Goal: Information Seeking & Learning: Learn about a topic

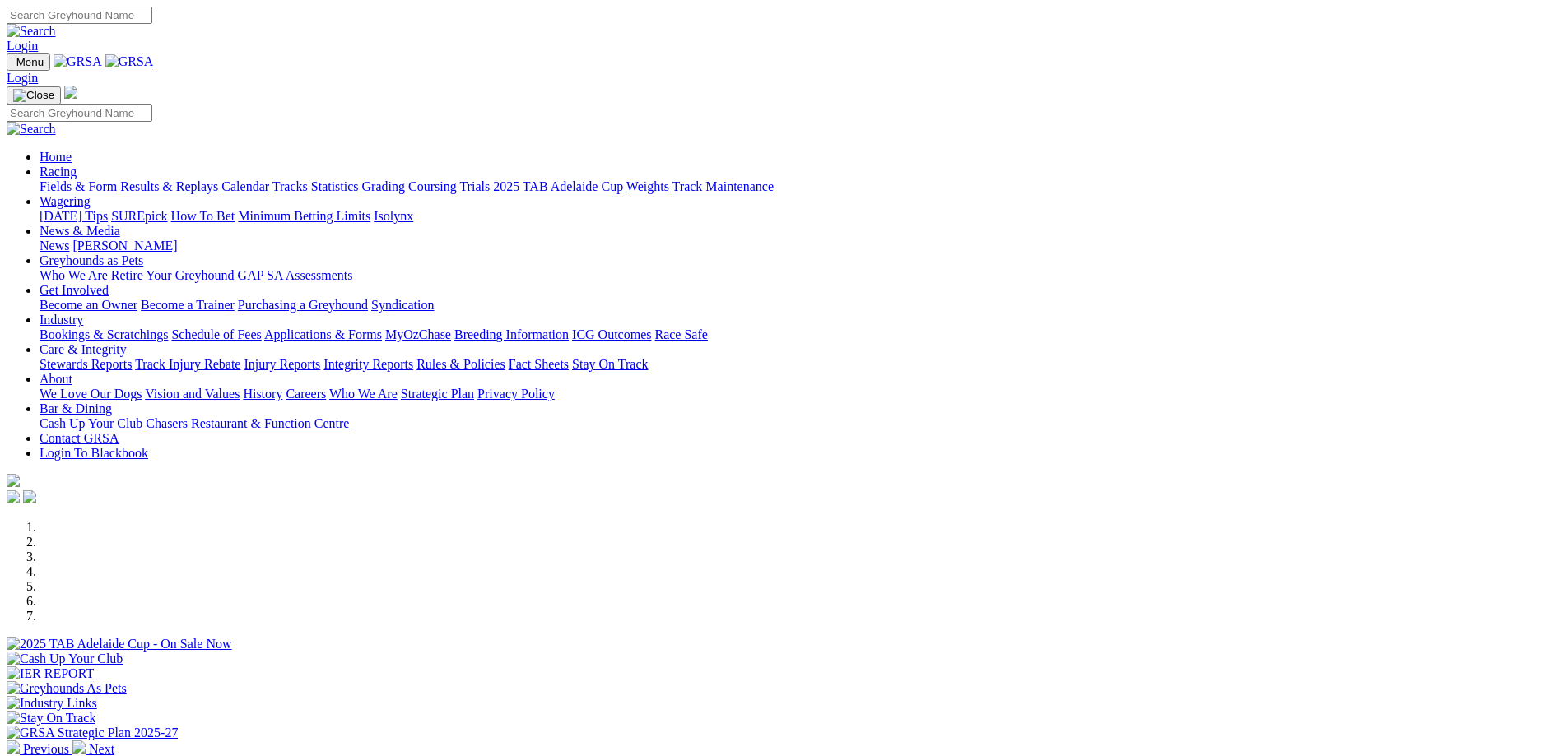
scroll to position [411, 0]
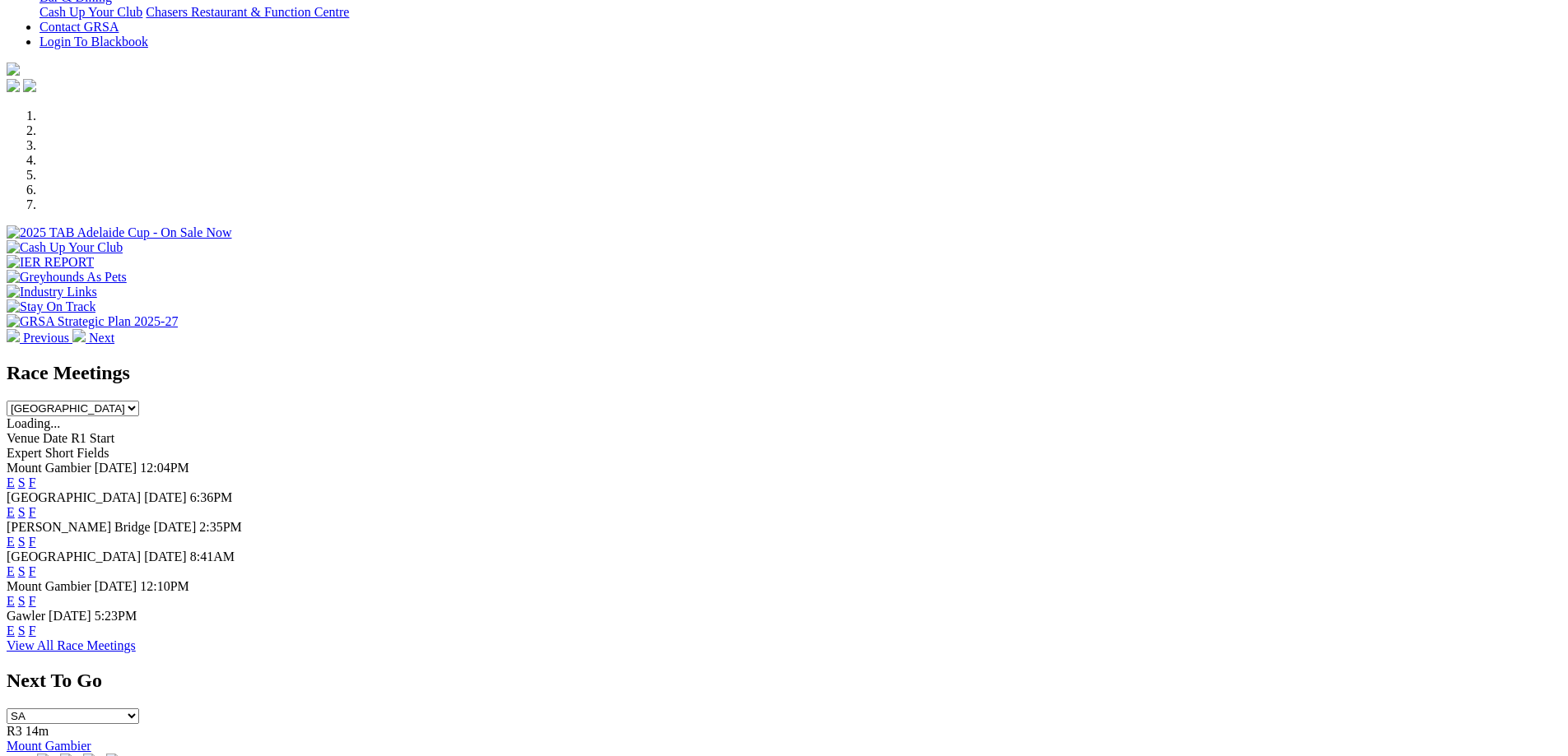
click at [36, 505] on link "F" at bounding box center [32, 512] width 8 height 14
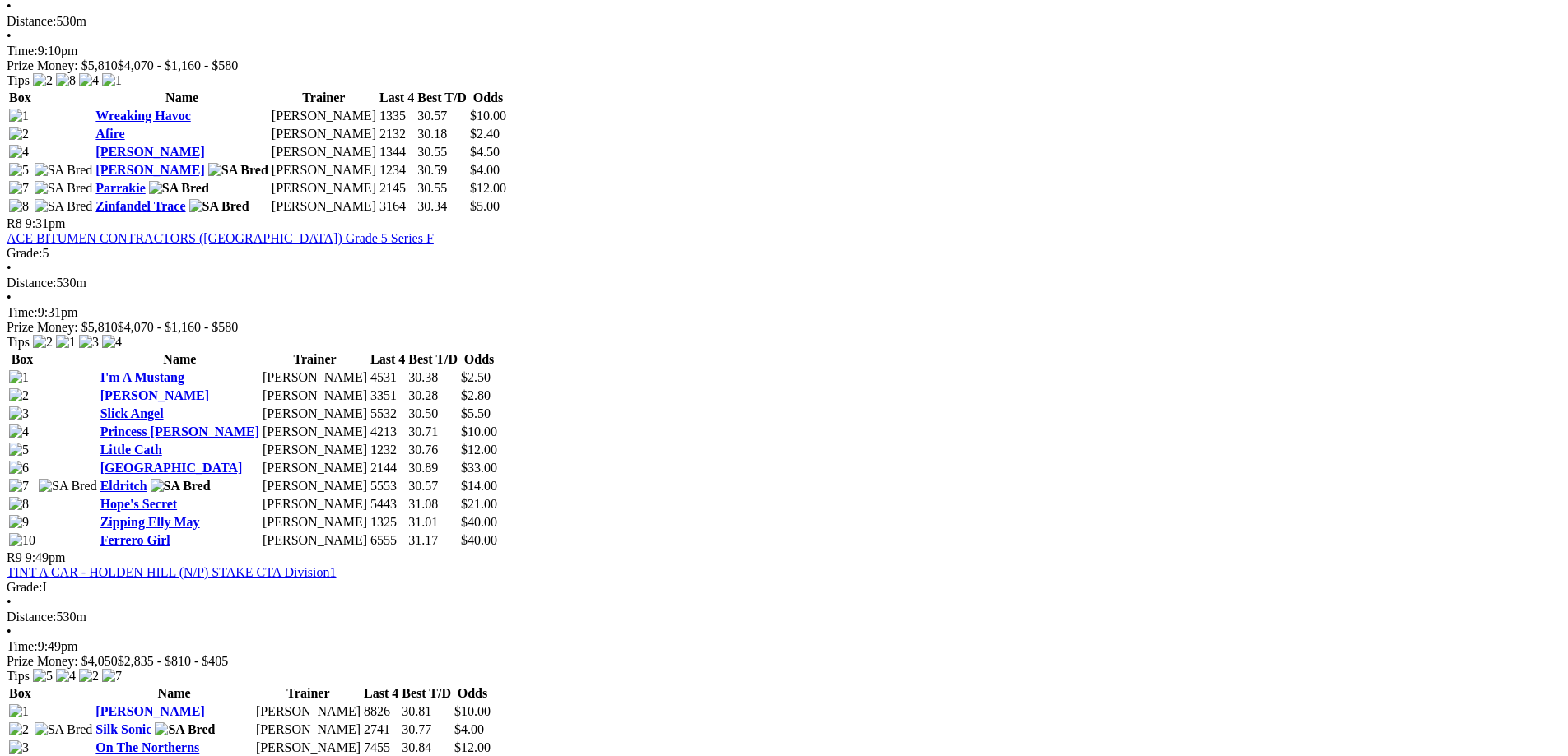
scroll to position [2386, 0]
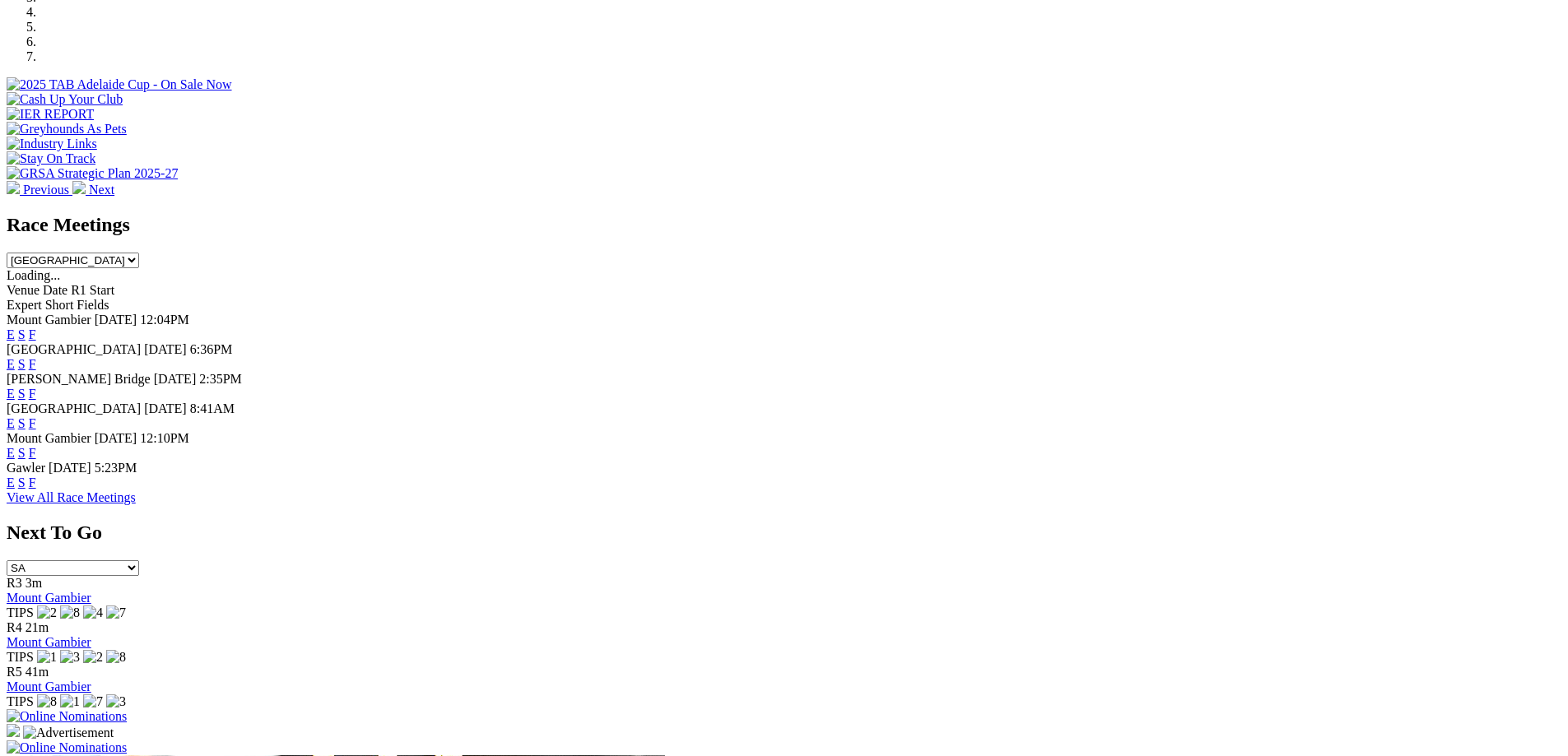
scroll to position [576, 0]
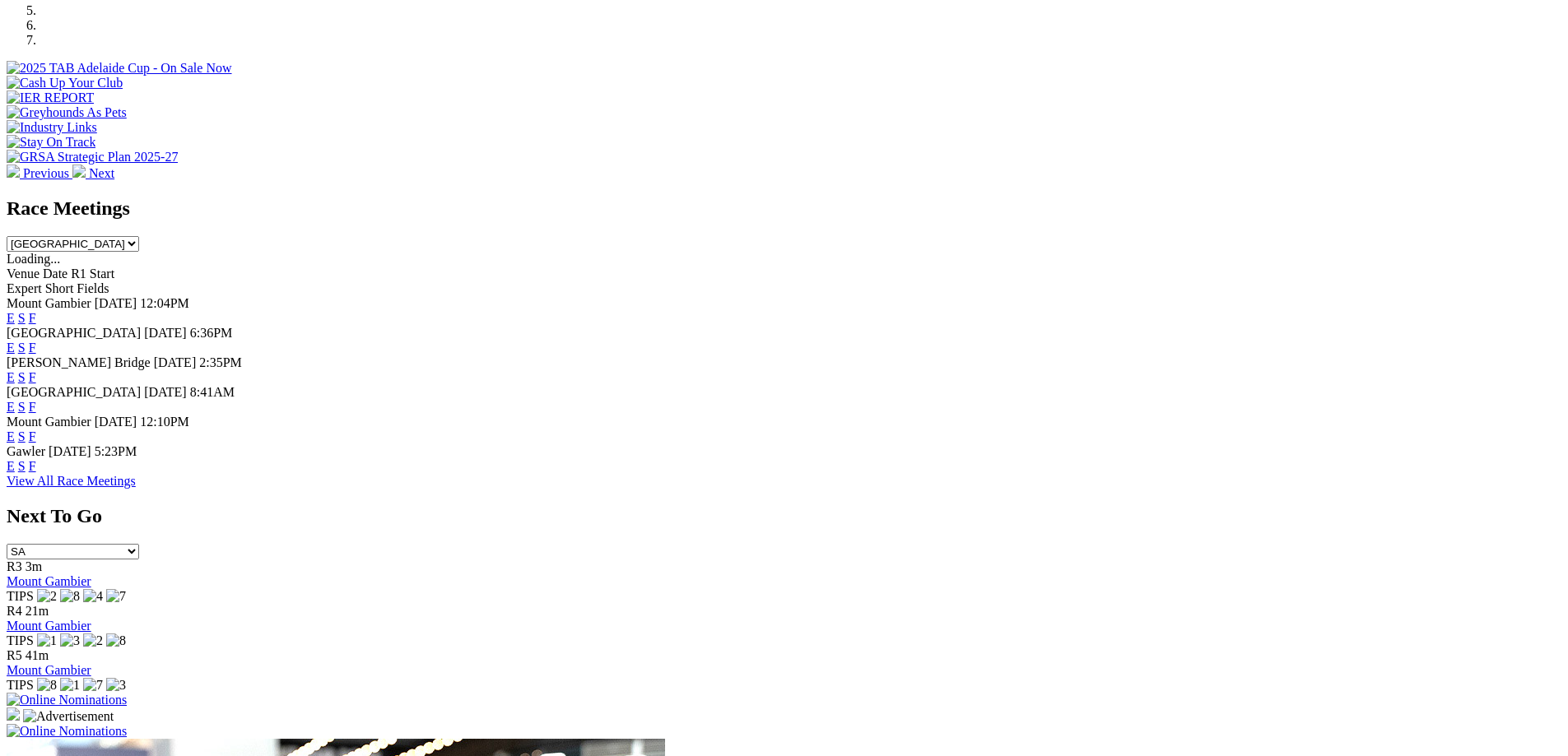
click at [36, 370] on link "F" at bounding box center [32, 377] width 8 height 14
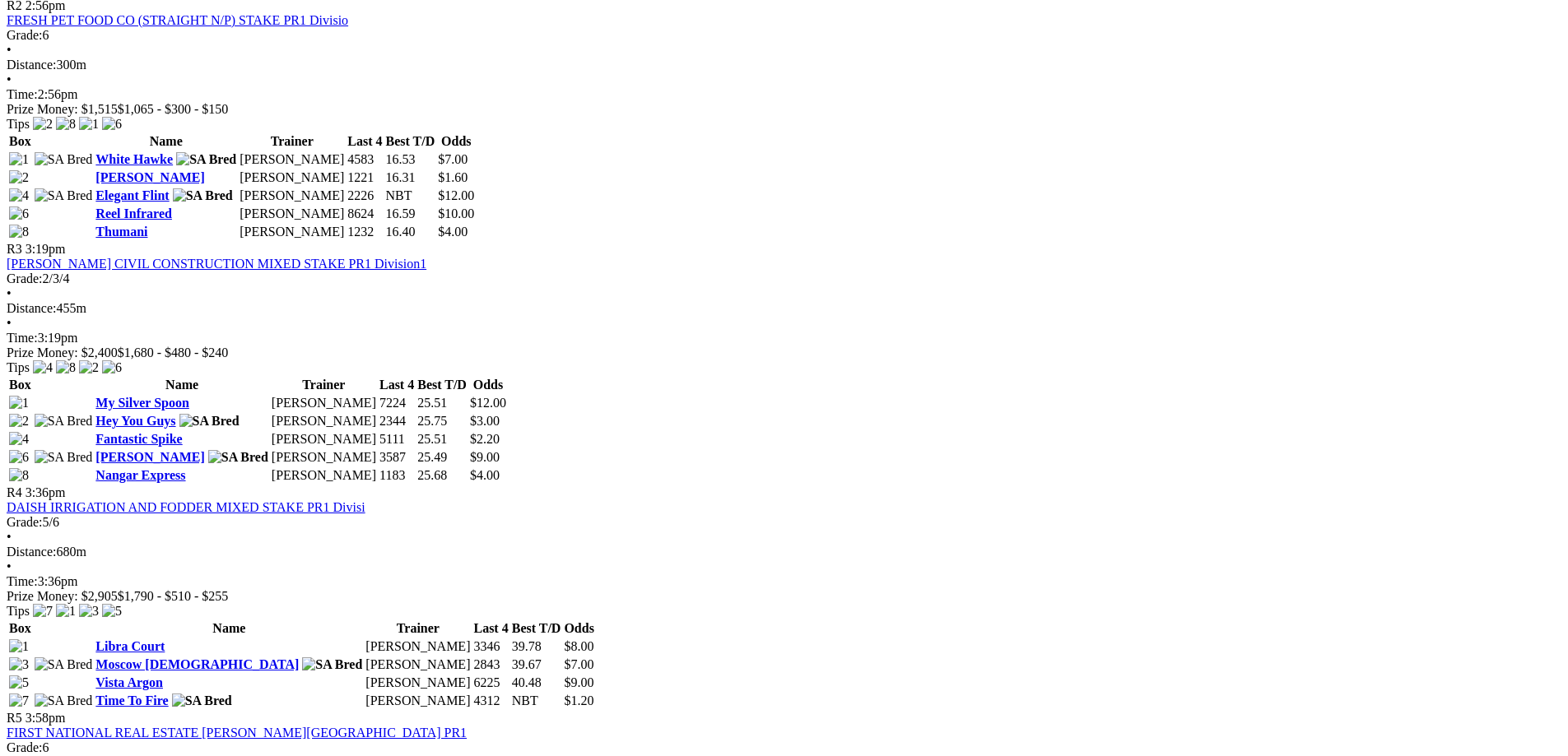
scroll to position [1070, 0]
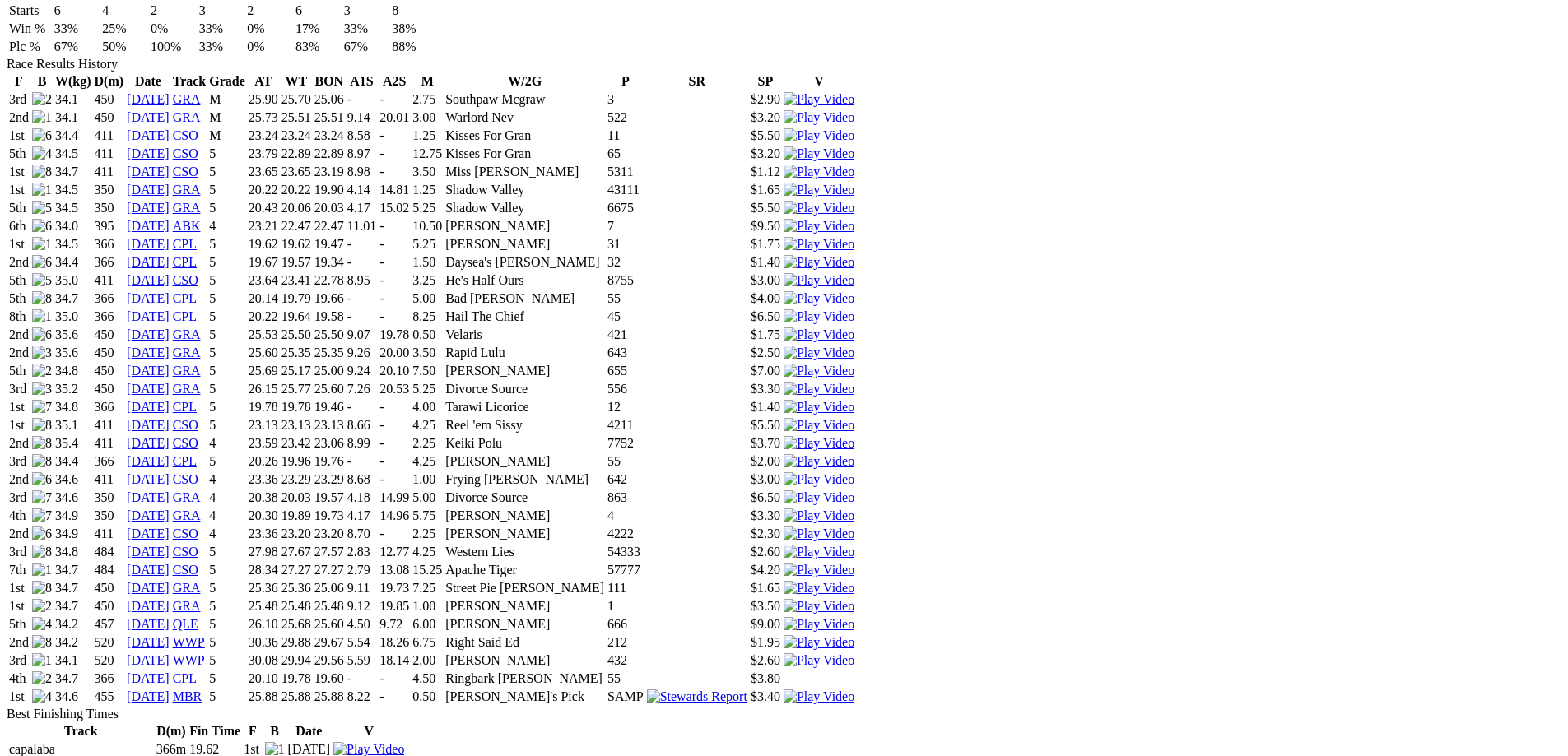
scroll to position [1070, 0]
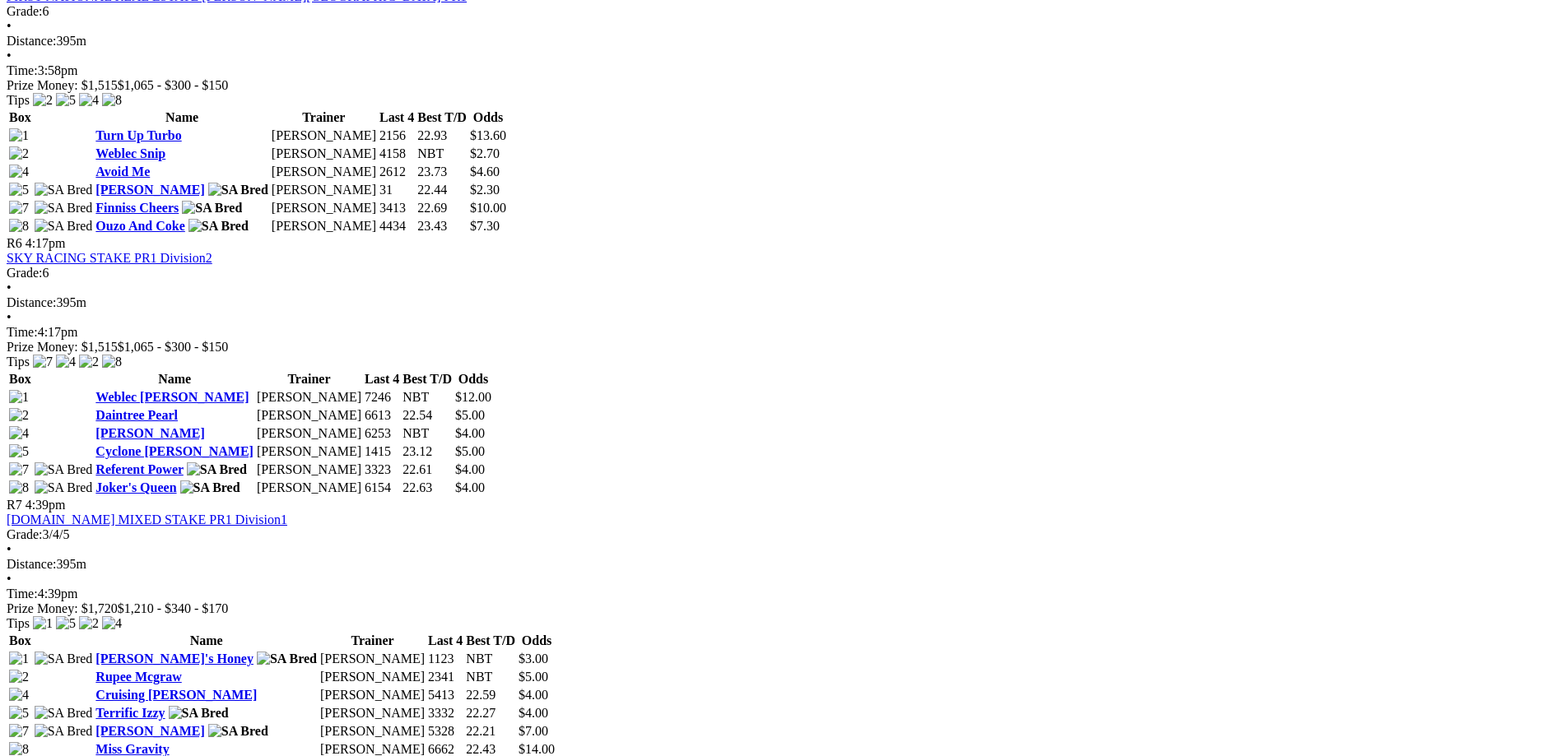
scroll to position [1234, 0]
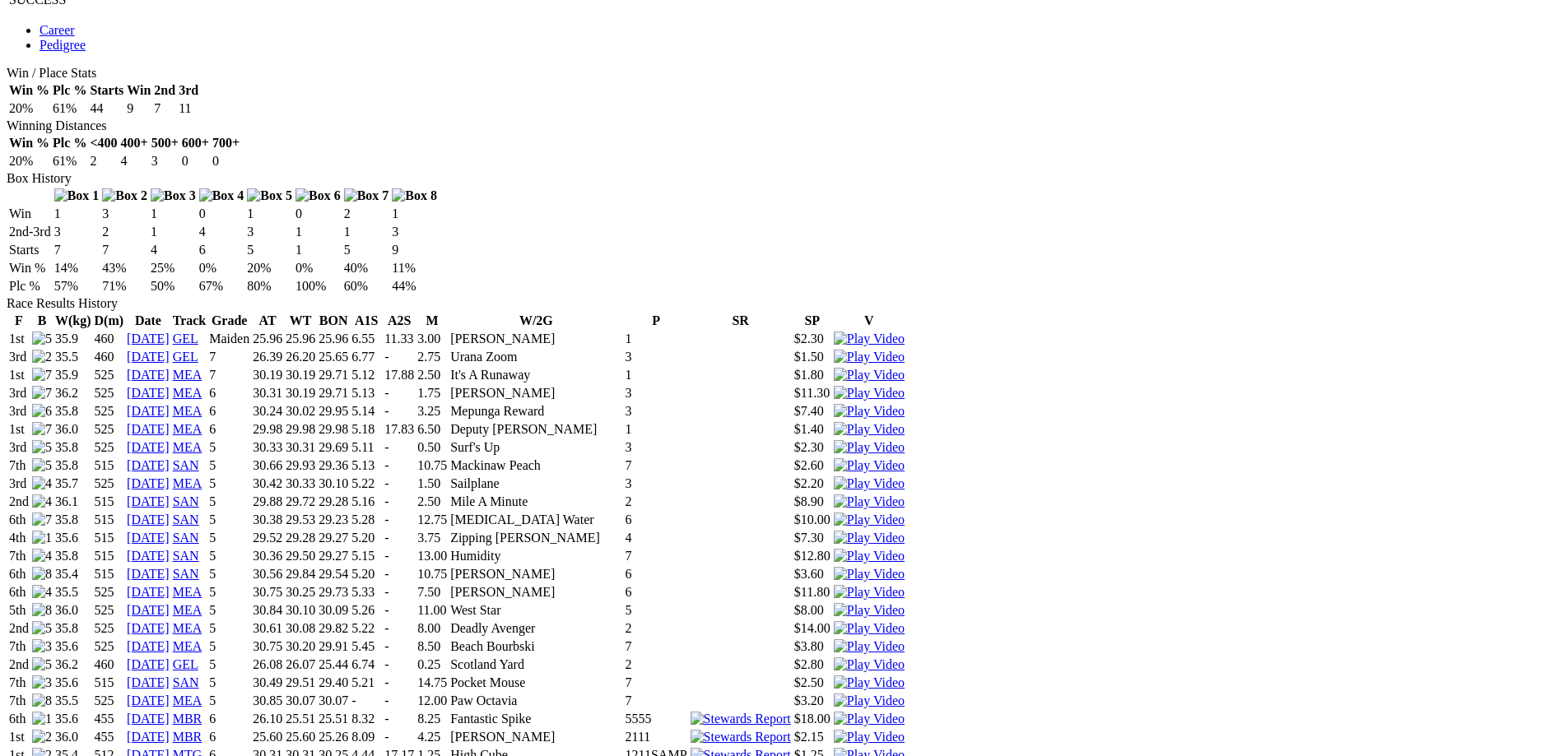
scroll to position [1070, 0]
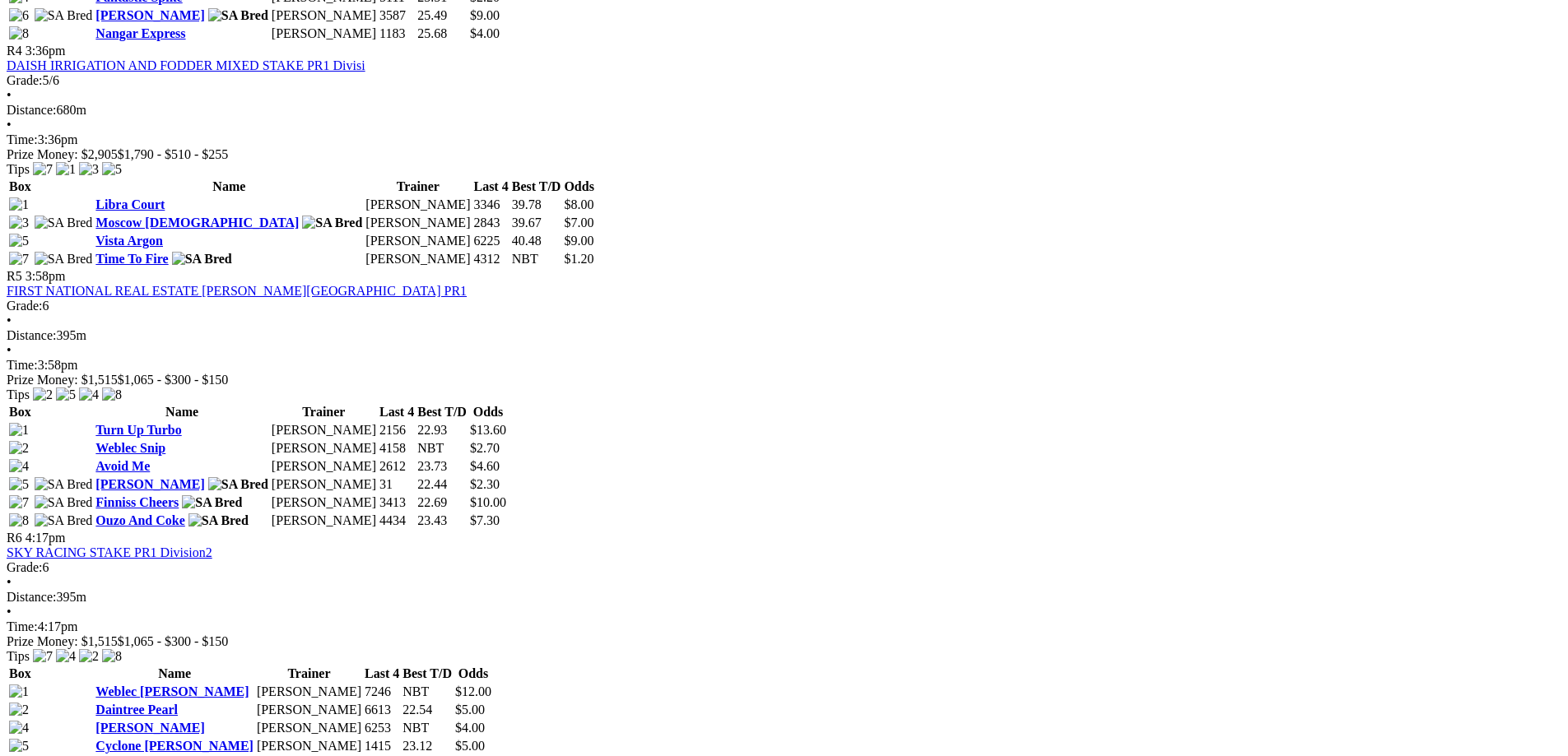
scroll to position [1316, 0]
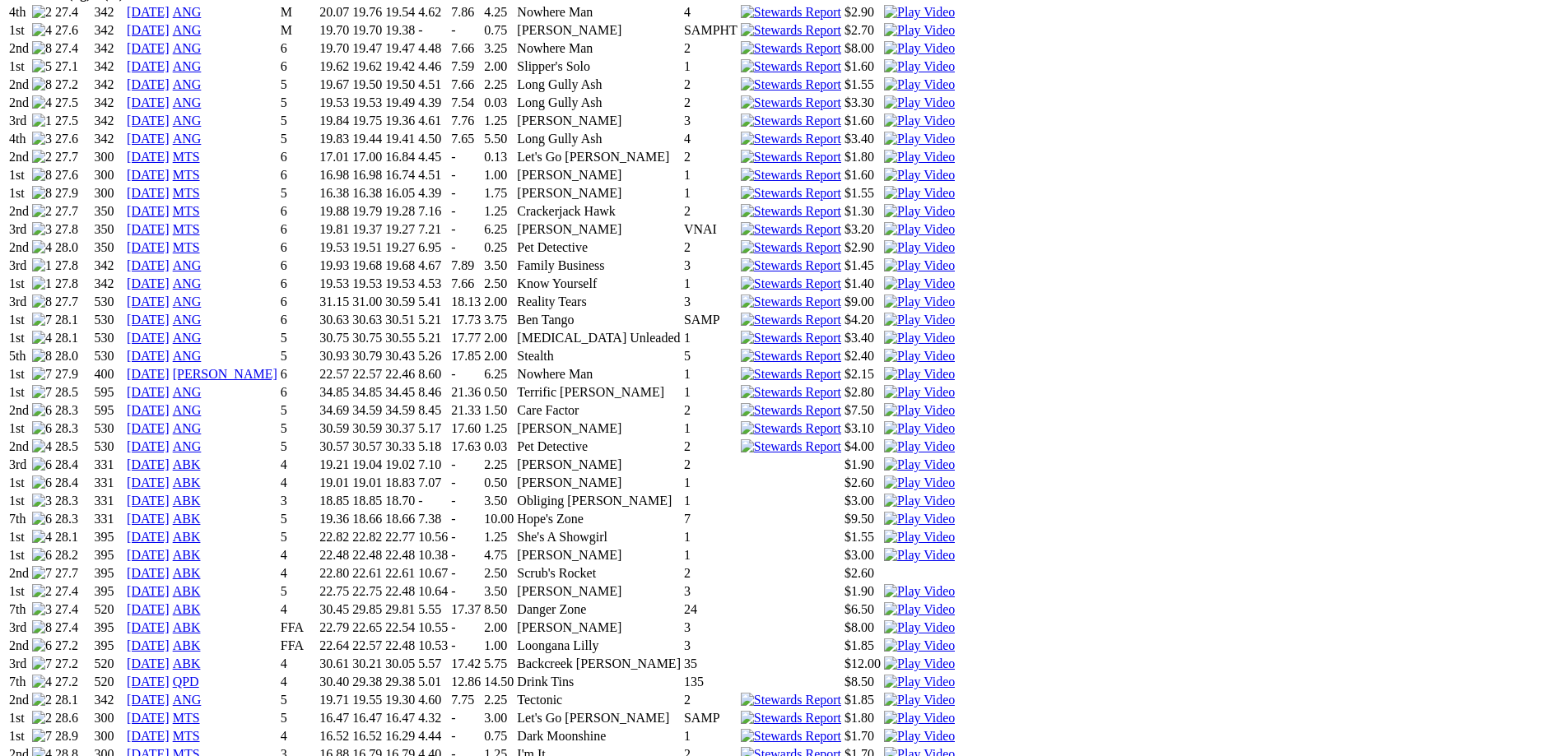
scroll to position [1481, 0]
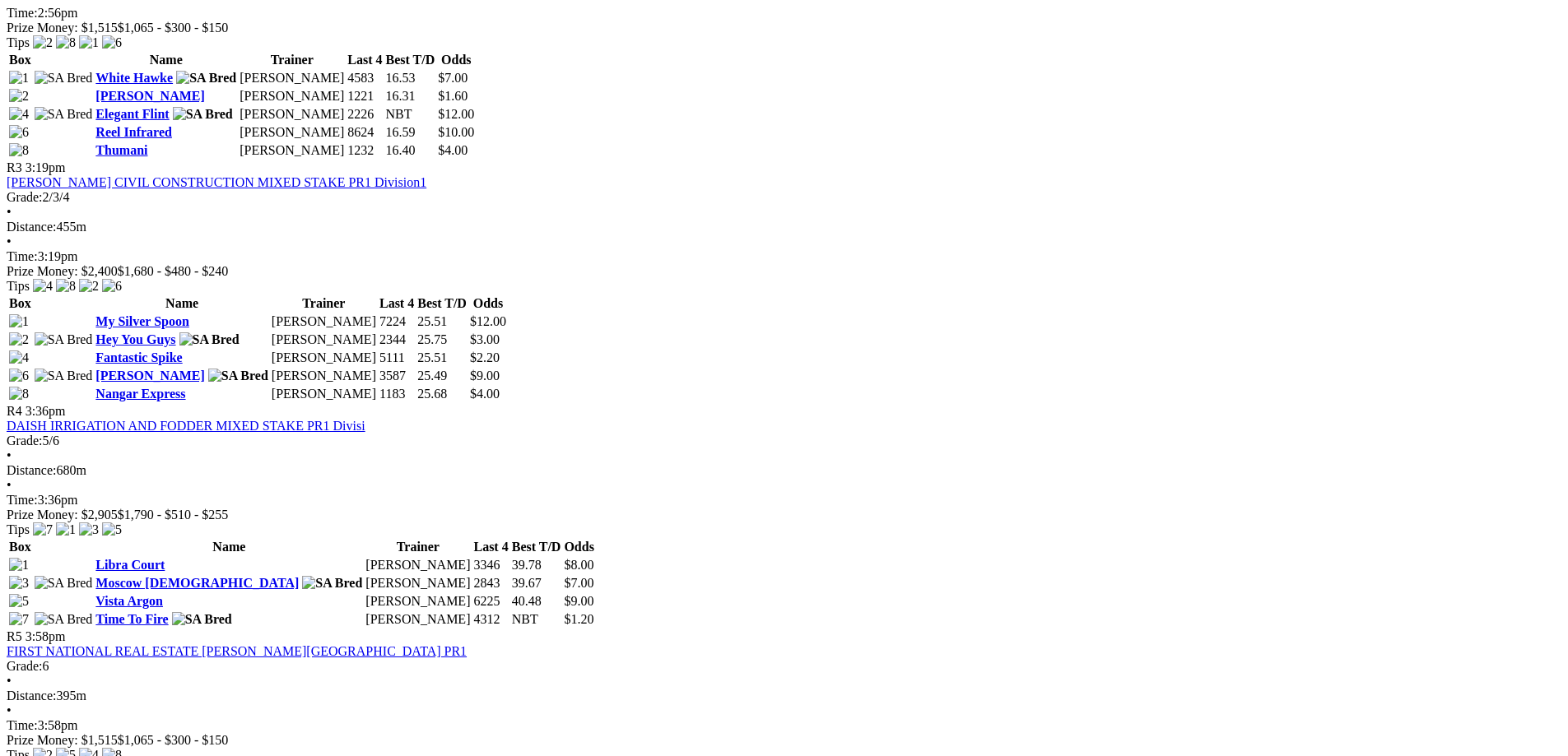
scroll to position [1152, 0]
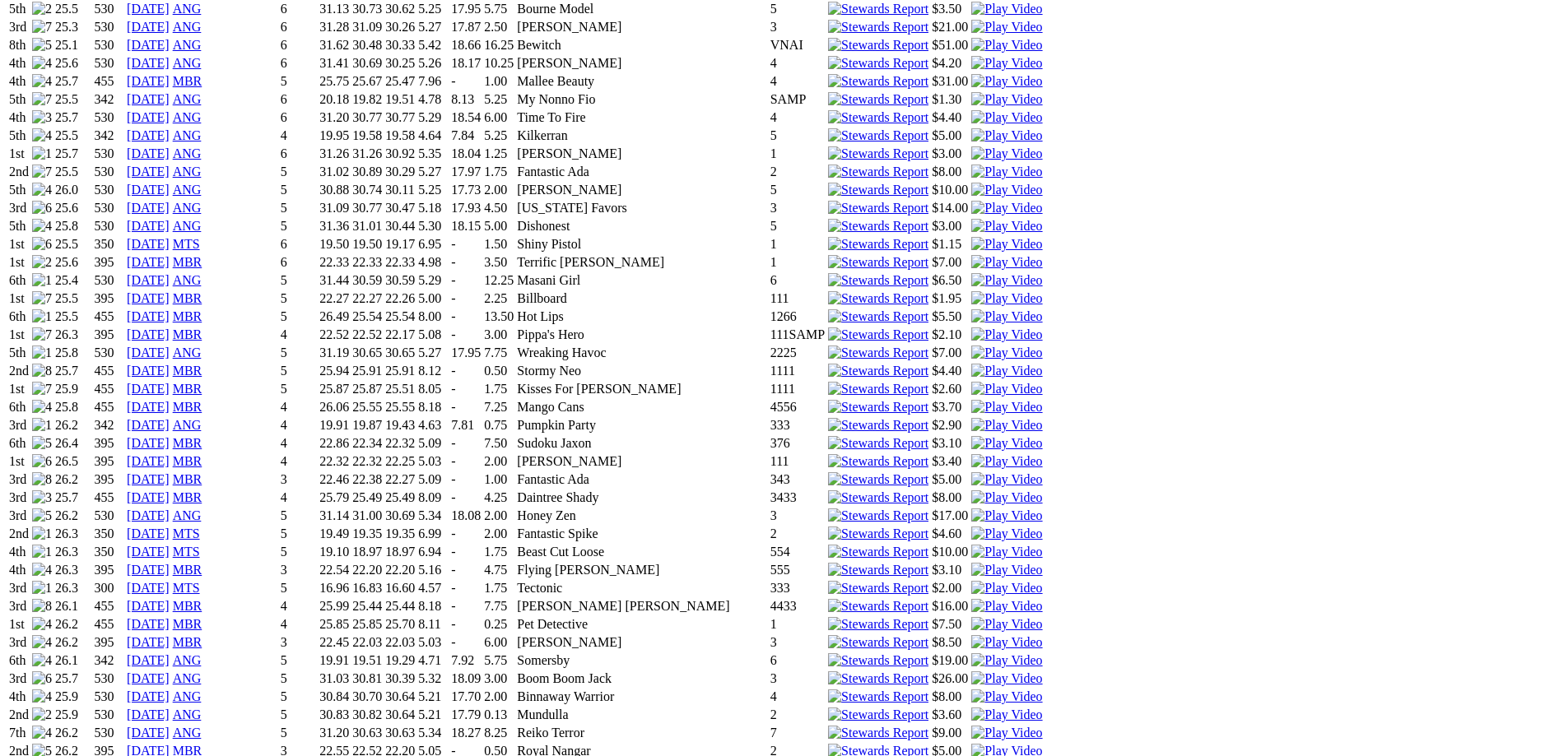
scroll to position [1646, 0]
